Goal: Transaction & Acquisition: Obtain resource

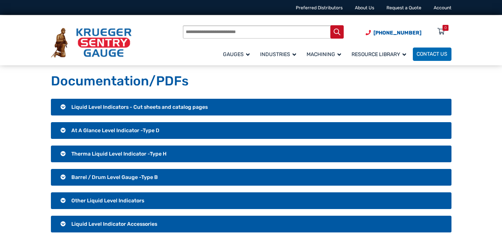
click at [138, 107] on span "Liquid Level Indicators - Cut sheets and catalog pages" at bounding box center [139, 107] width 136 height 6
click at [63, 107] on h3 "Liquid Level Indicators - Cut sheets and catalog pages" at bounding box center [251, 107] width 400 height 17
click at [63, 108] on h3 "Liquid Level Indicators - Cut sheets and catalog pages" at bounding box center [251, 107] width 400 height 17
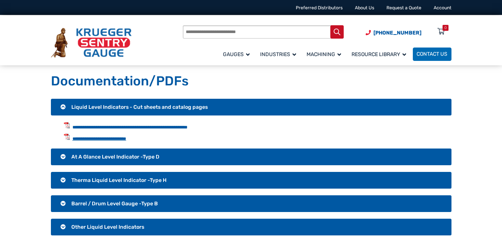
click at [98, 139] on link "**********" at bounding box center [99, 138] width 54 height 5
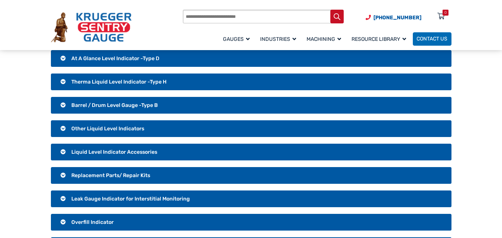
scroll to position [111, 0]
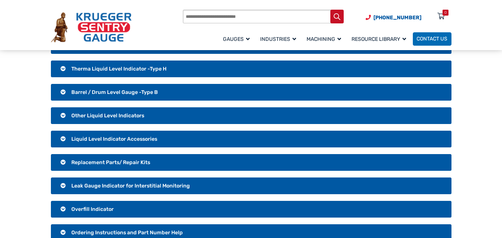
click at [127, 139] on span "Liquid Level Indicator Accessories" at bounding box center [114, 139] width 86 height 6
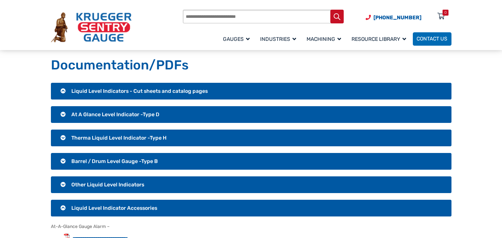
scroll to position [0, 0]
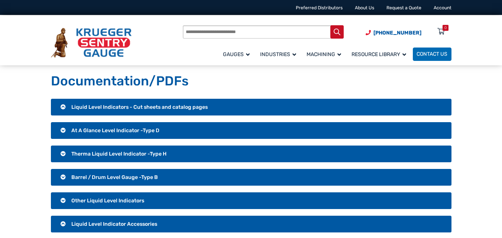
click at [144, 128] on span "At A Glance Level Indicator -Type D" at bounding box center [115, 130] width 88 height 6
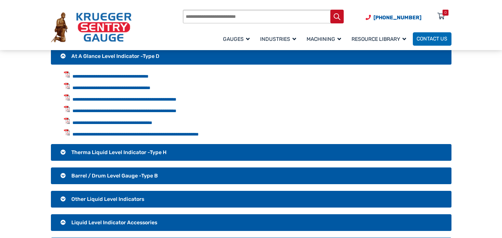
scroll to position [111, 0]
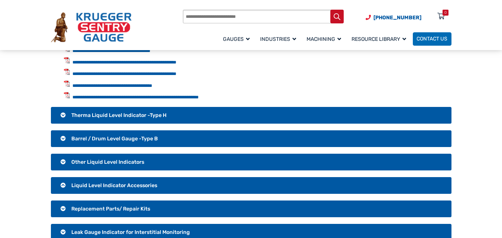
click at [129, 140] on span "Barrel / Drum Level Gauge -Type B" at bounding box center [114, 139] width 87 height 6
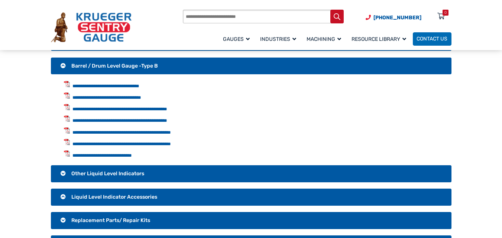
click at [112, 68] on span "Barrel / Drum Level Gauge -Type B" at bounding box center [114, 66] width 87 height 6
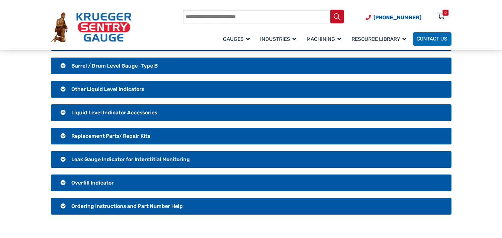
click at [118, 95] on h3 "Other Liquid Level Indicators" at bounding box center [251, 89] width 400 height 17
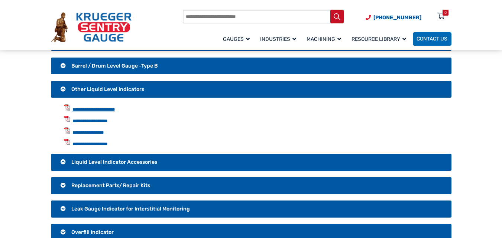
click at [93, 109] on link "**********" at bounding box center [93, 109] width 43 height 5
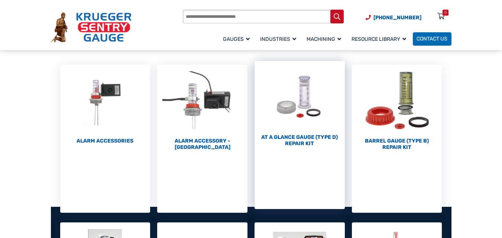
scroll to position [111, 0]
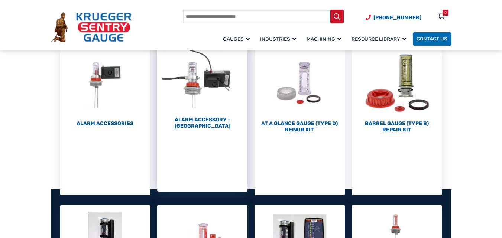
click at [201, 126] on li "Alarm Accessory - DC (4)" at bounding box center [202, 117] width 90 height 148
click at [208, 119] on h2 "Alarm Accessory - DC (4)" at bounding box center [202, 123] width 90 height 13
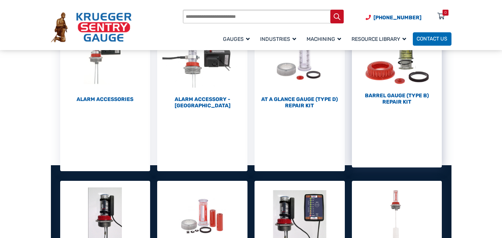
scroll to position [186, 0]
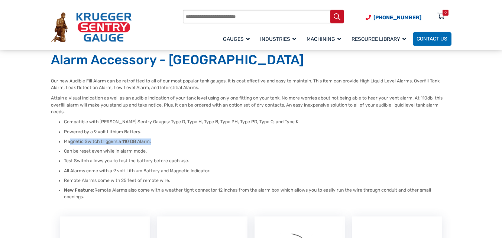
drag, startPoint x: 71, startPoint y: 134, endPoint x: 165, endPoint y: 131, distance: 93.7
click at [165, 131] on ul "Compatible with Krueger Sentry Gauges: Type D, Type H, Type B, Type PH, Type PD…" at bounding box center [251, 159] width 400 height 81
drag, startPoint x: 156, startPoint y: 133, endPoint x: 58, endPoint y: 134, distance: 97.7
click at [64, 139] on li "Magnetic Switch triggers a 110 DB Alarm." at bounding box center [257, 142] width 387 height 7
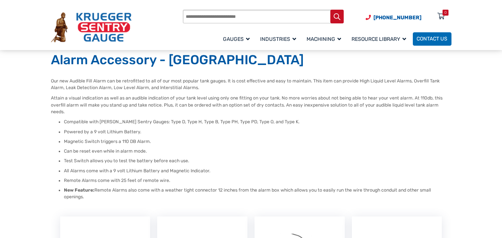
click at [88, 148] on li "Can be reset even while in alarm mode." at bounding box center [257, 151] width 387 height 7
drag, startPoint x: 65, startPoint y: 144, endPoint x: 169, endPoint y: 146, distance: 103.6
click at [169, 148] on li "Can be reset even while in alarm mode." at bounding box center [257, 151] width 387 height 7
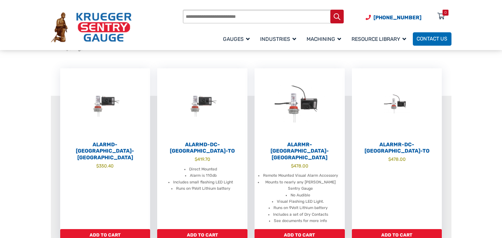
scroll to position [186, 0]
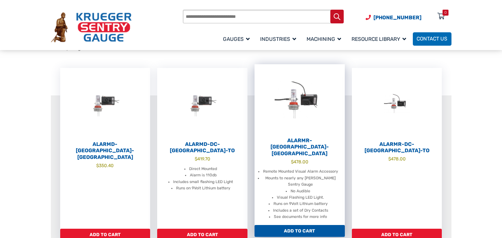
click at [300, 175] on li "Mounts to nearly any Krueger Sentry Gauge" at bounding box center [300, 181] width 75 height 13
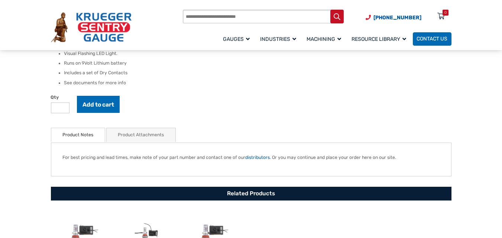
scroll to position [260, 0]
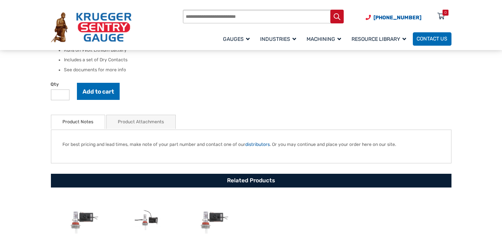
click at [144, 115] on link "Product Attachments" at bounding box center [141, 122] width 46 height 14
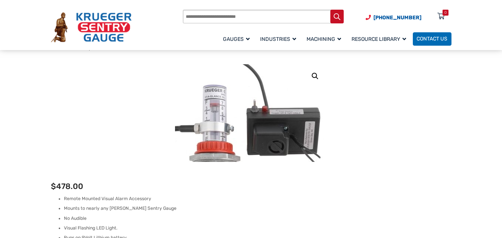
scroll to position [74, 0]
